Goal: Information Seeking & Learning: Learn about a topic

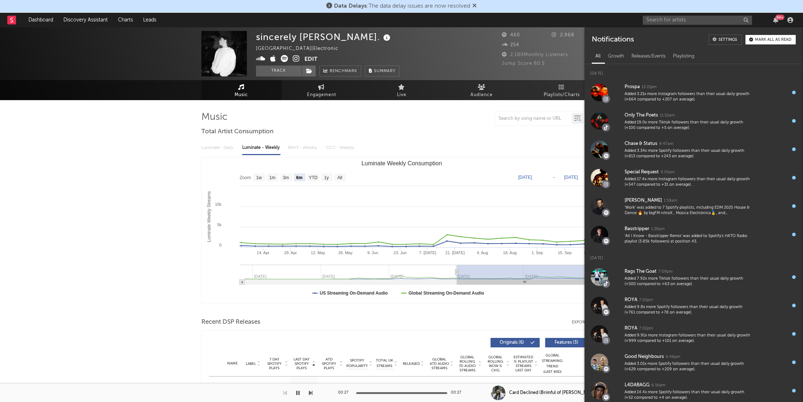
select select "6m"
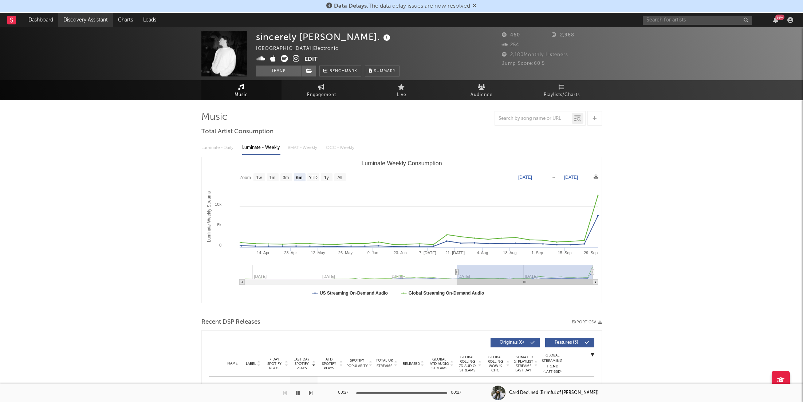
click at [66, 15] on link "Discovery Assistant" at bounding box center [85, 20] width 55 height 15
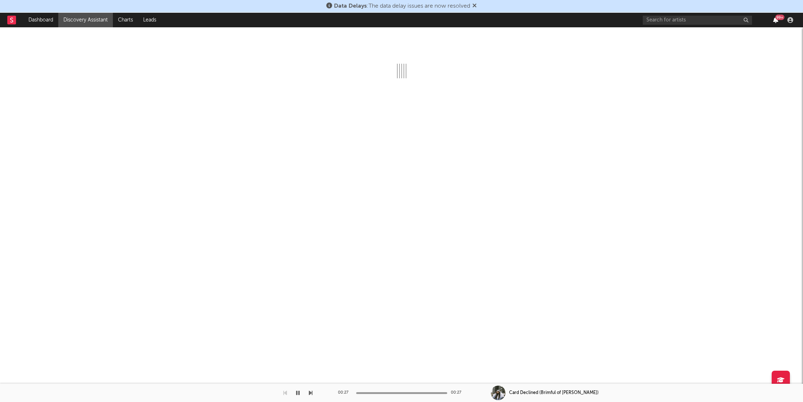
click at [774, 20] on icon "button" at bounding box center [775, 20] width 5 height 6
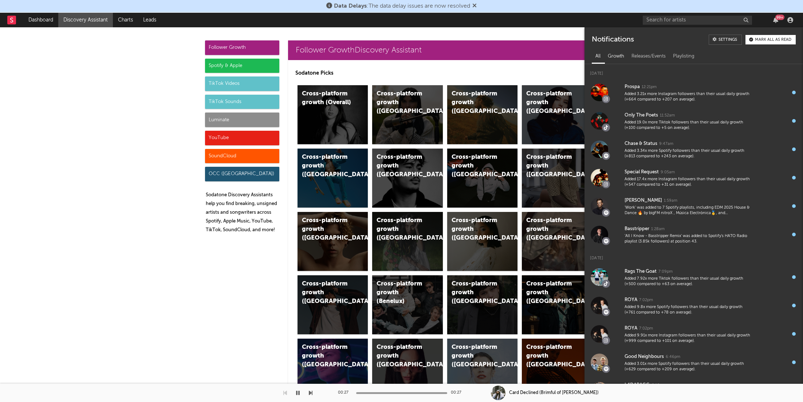
click at [627, 54] on div "Growth" at bounding box center [616, 56] width 24 height 12
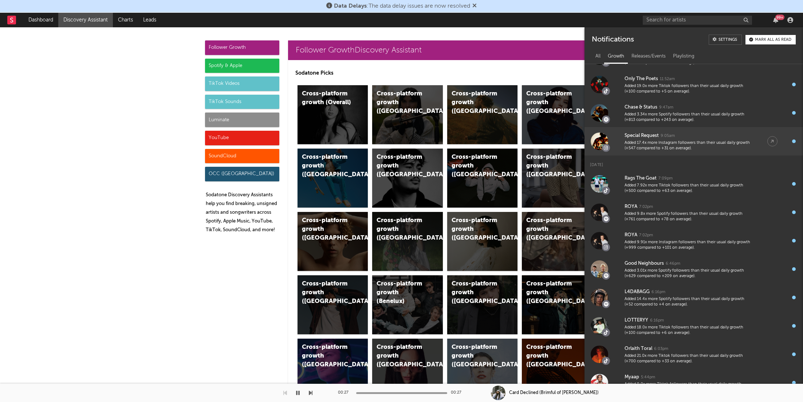
scroll to position [43, 0]
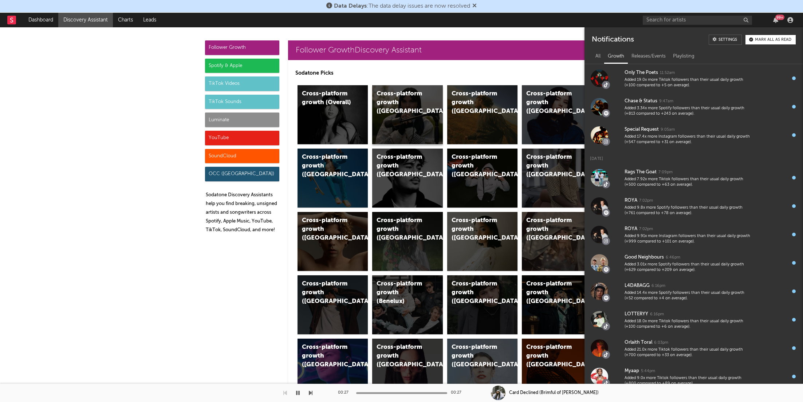
click at [394, 108] on div "Cross-platform growth ([GEOGRAPHIC_DATA])" at bounding box center [407, 114] width 71 height 59
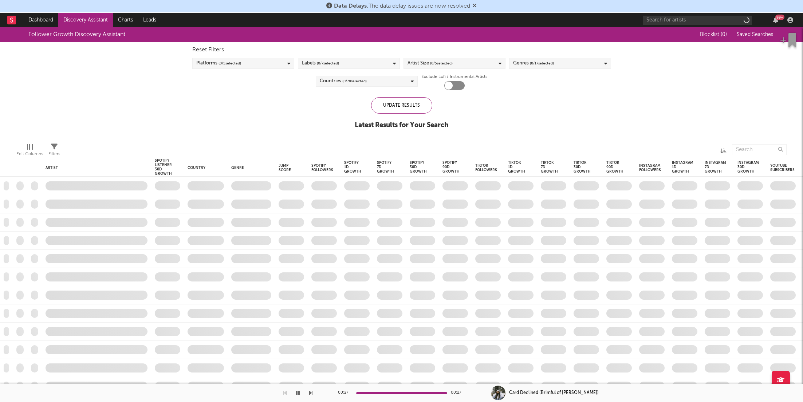
checkbox input "true"
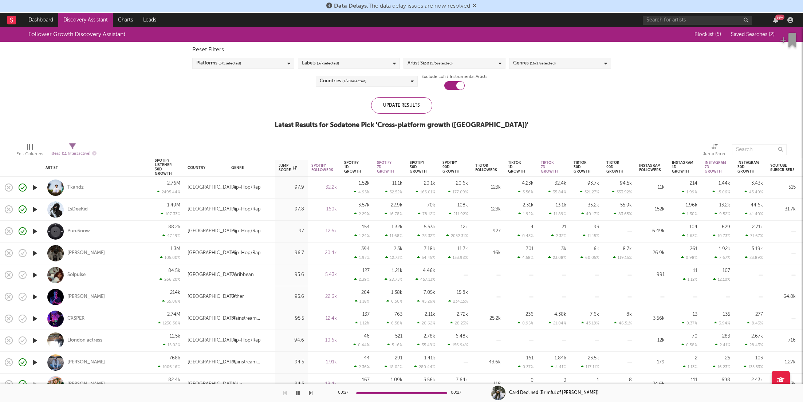
click at [476, 5] on icon at bounding box center [474, 6] width 4 height 6
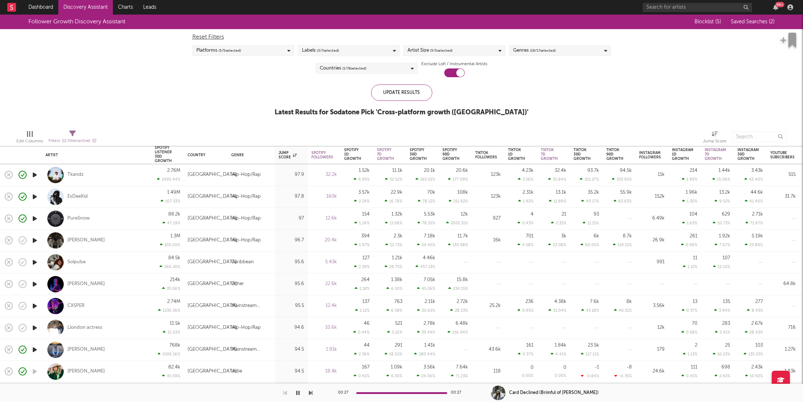
click at [481, 201] on div "123k" at bounding box center [487, 196] width 25 height 9
select select "1w"
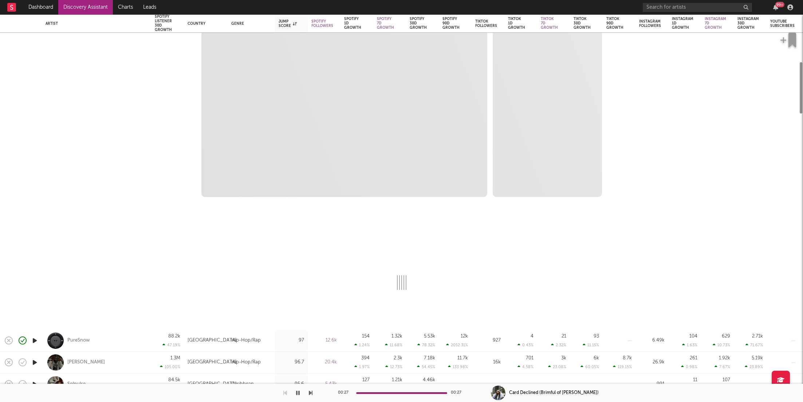
select select "6m"
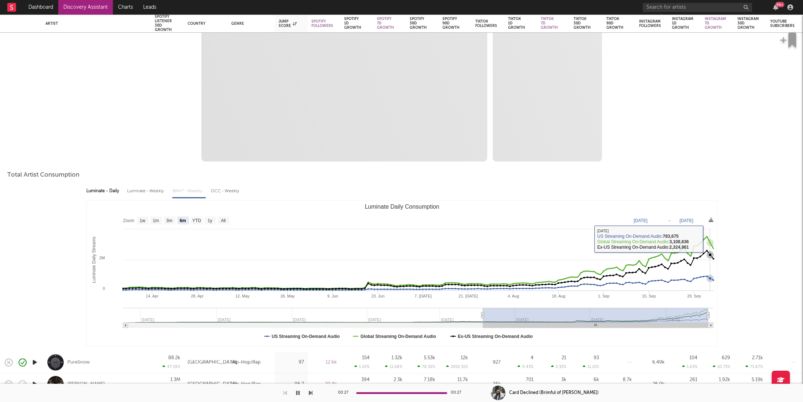
select select "1m"
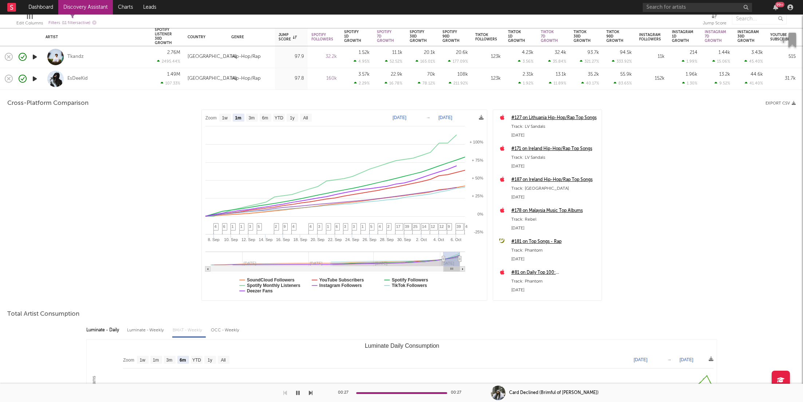
click at [288, 80] on div "97.8" at bounding box center [290, 78] width 25 height 9
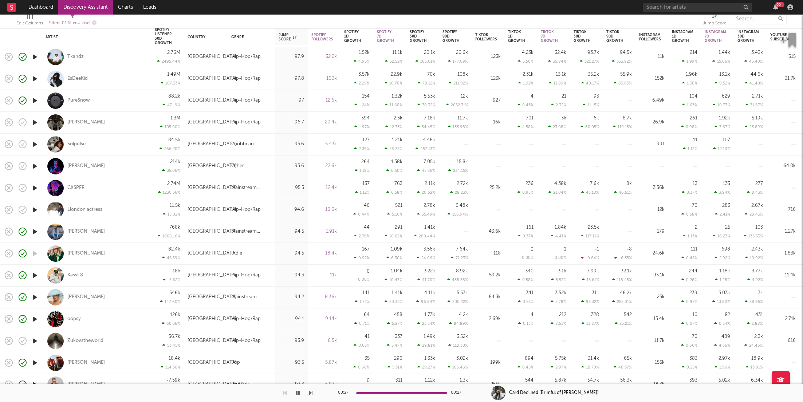
click at [287, 141] on div "95.6" at bounding box center [290, 144] width 25 height 9
select select "1w"
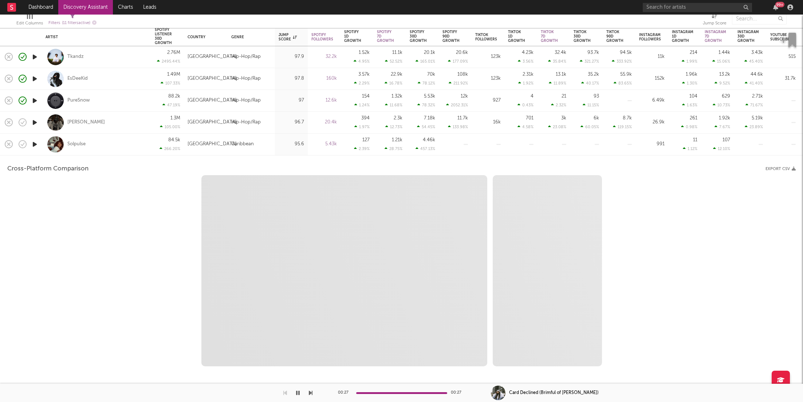
select select "1w"
select select "1m"
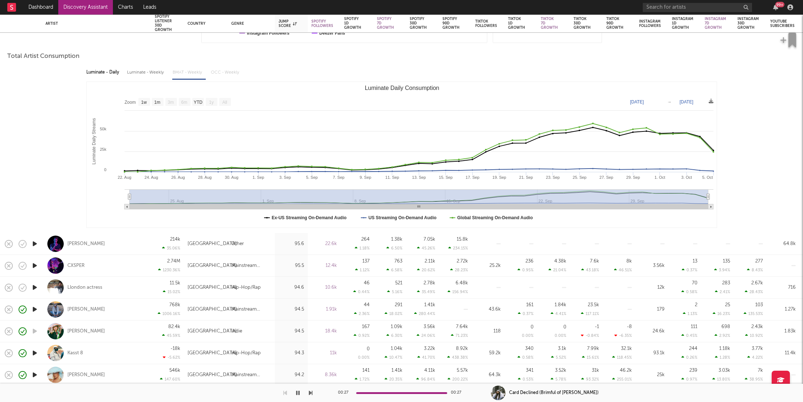
click at [491, 311] on div "43.6k" at bounding box center [487, 309] width 25 height 9
select select "1w"
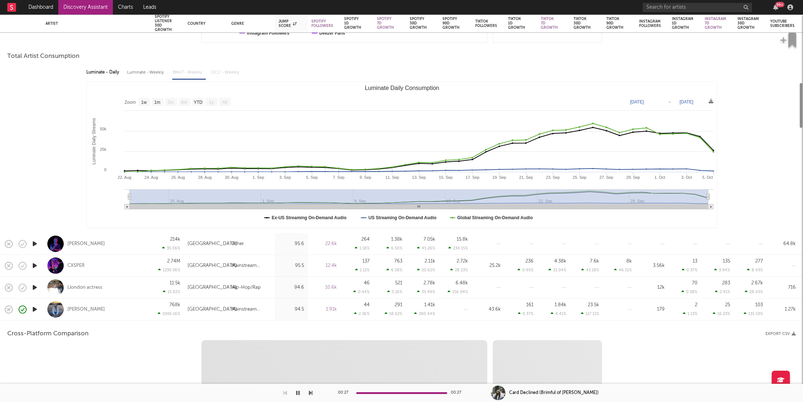
select select "1w"
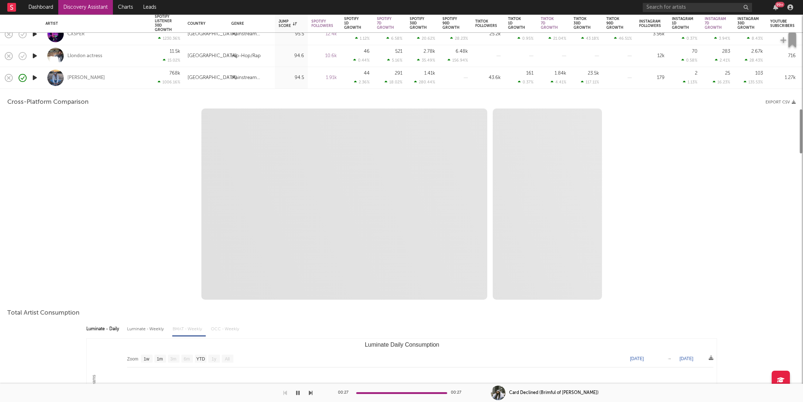
select select "1m"
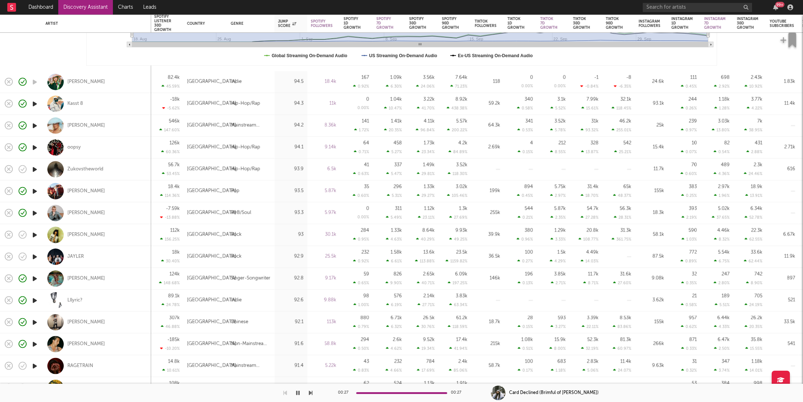
select select "1m"
select select "1w"
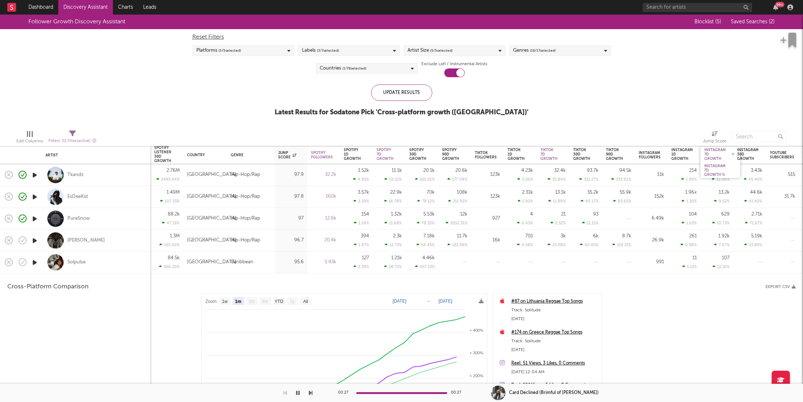
click at [706, 156] on div "Instagram 7D Growth" at bounding box center [714, 154] width 21 height 13
